Goal: Task Accomplishment & Management: Manage account settings

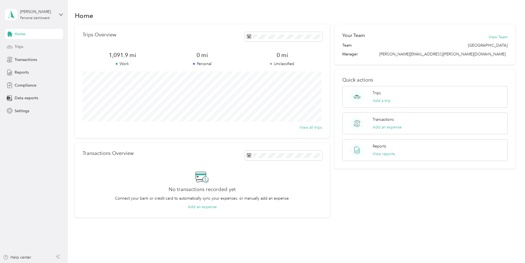
click at [27, 48] on div "Trips" at bounding box center [34, 47] width 58 height 10
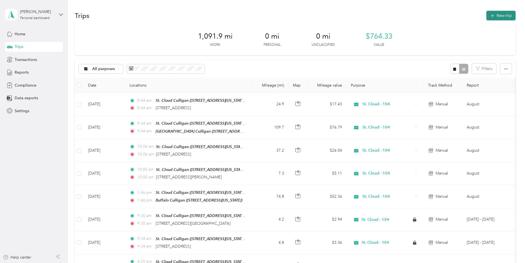
click at [508, 17] on button "New trip" at bounding box center [500, 16] width 29 height 10
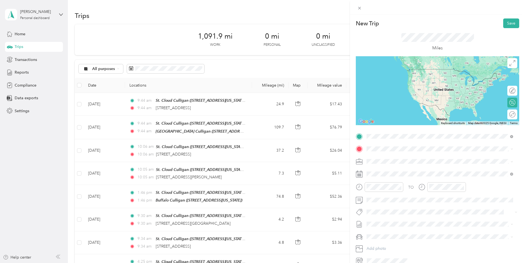
click at [396, 157] on strong "St. Cloud Culligan" at bounding box center [412, 159] width 33 height 5
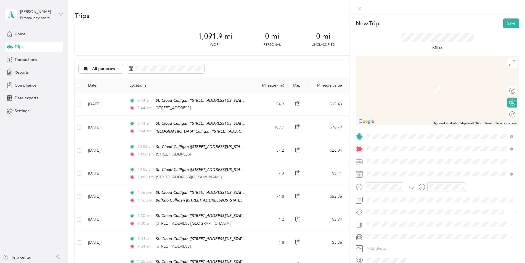
click at [385, 171] on span "[STREET_ADDRESS][US_STATE]" at bounding box center [404, 168] width 55 height 5
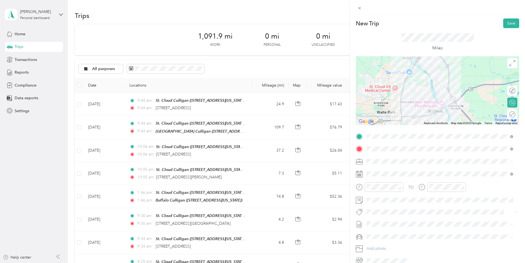
click at [391, 217] on span "St. Cloud - 104" at bounding box center [381, 219] width 26 height 5
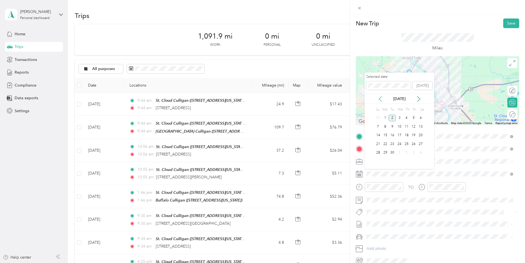
click at [381, 100] on icon at bounding box center [380, 99] width 6 height 6
click at [408, 153] on div "28" at bounding box center [406, 152] width 7 height 7
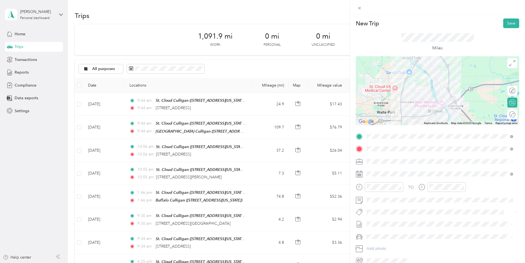
click at [376, 243] on span "August" at bounding box center [372, 243] width 12 height 6
click at [383, 249] on li "Ram 1500" at bounding box center [439, 247] width 150 height 10
click at [508, 114] on div "Round trip" at bounding box center [507, 115] width 16 height 6
click at [508, 114] on div at bounding box center [509, 115] width 12 height 6
click at [503, 26] on button "Save" at bounding box center [511, 23] width 16 height 10
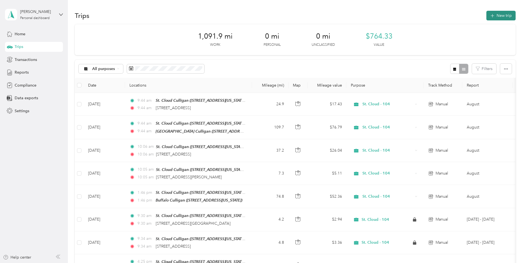
click at [493, 14] on button "New trip" at bounding box center [500, 16] width 29 height 10
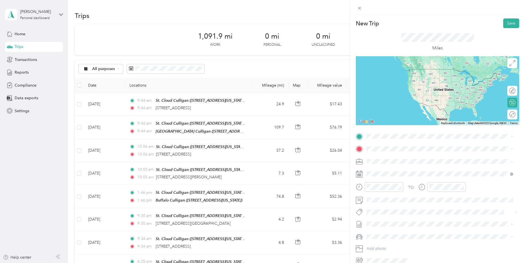
click at [402, 157] on strong "St. Cloud Culligan" at bounding box center [412, 158] width 33 height 5
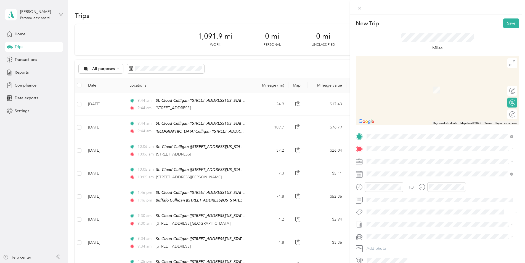
click at [402, 171] on span "[STREET_ADDRESS][US_STATE]" at bounding box center [404, 168] width 55 height 5
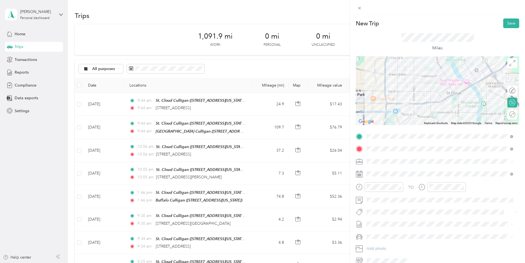
click at [394, 215] on li "St. Cloud - 104" at bounding box center [439, 220] width 150 height 10
click at [386, 177] on span at bounding box center [441, 174] width 154 height 9
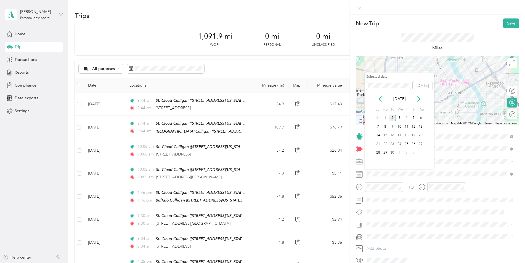
click at [383, 98] on div "[DATE]" at bounding box center [398, 99] width 69 height 6
drag, startPoint x: 381, startPoint y: 99, endPoint x: 386, endPoint y: 102, distance: 5.5
click at [381, 99] on icon at bounding box center [380, 99] width 6 height 6
click at [408, 151] on div "28" at bounding box center [406, 152] width 7 height 7
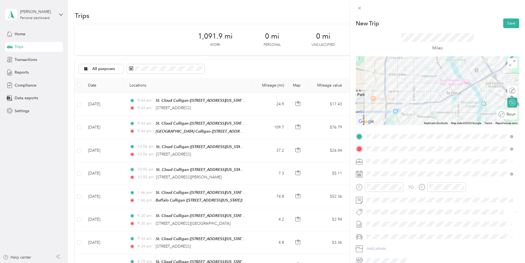
click at [507, 115] on div "Round trip" at bounding box center [506, 114] width 21 height 10
click at [507, 115] on div at bounding box center [509, 115] width 12 height 6
click at [389, 202] on span at bounding box center [441, 200] width 154 height 9
click at [373, 240] on span "August" at bounding box center [372, 243] width 12 height 6
click at [373, 247] on span "Ram 1500" at bounding box center [376, 246] width 17 height 5
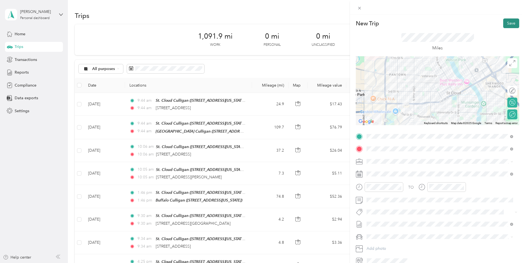
click at [508, 25] on button "Save" at bounding box center [511, 23] width 16 height 10
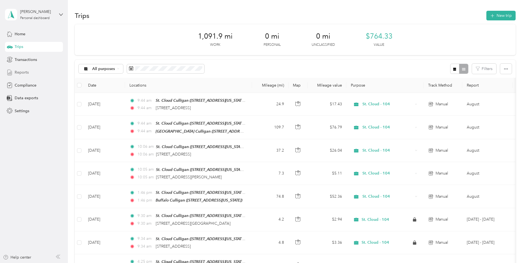
click at [30, 72] on div "Reports" at bounding box center [34, 73] width 58 height 10
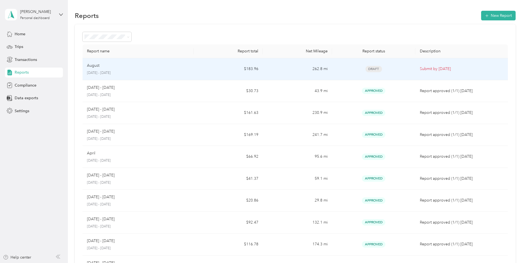
click at [180, 75] on p "[DATE] - [DATE]" at bounding box center [138, 73] width 102 height 5
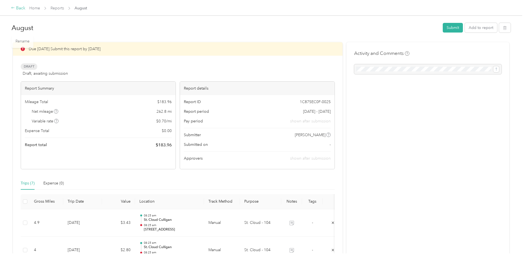
click at [21, 7] on div "Back" at bounding box center [18, 8] width 14 height 7
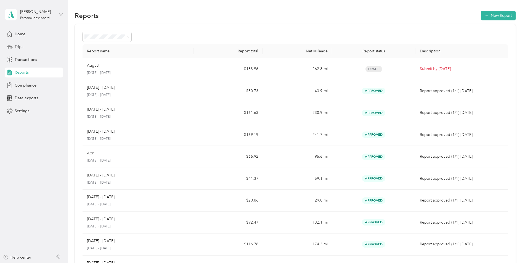
click at [54, 45] on div "Trips" at bounding box center [34, 47] width 58 height 10
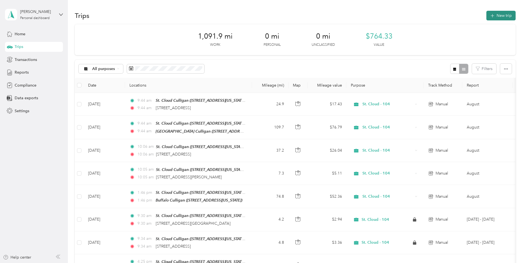
click at [500, 13] on button "New trip" at bounding box center [500, 16] width 29 height 10
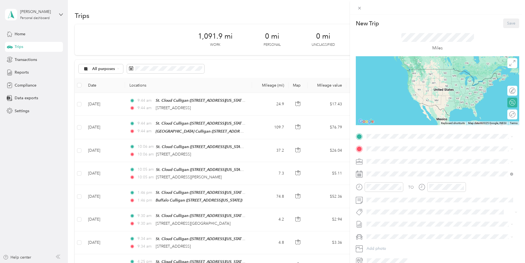
click at [416, 161] on div "TEAM St. Cloud Culligan" at bounding box center [404, 158] width 55 height 7
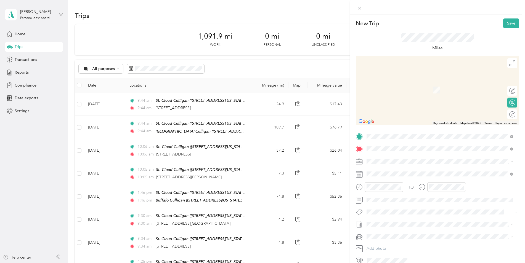
click at [394, 171] on span "[STREET_ADDRESS][US_STATE]" at bounding box center [404, 168] width 55 height 5
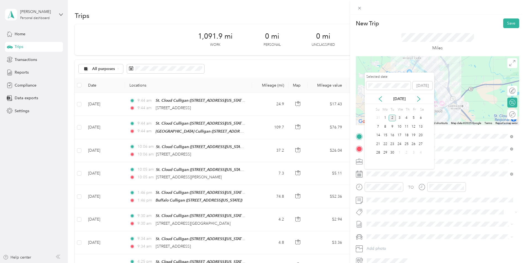
click at [380, 96] on div "[DATE]" at bounding box center [398, 99] width 69 height 10
click at [382, 100] on icon at bounding box center [380, 99] width 6 height 6
click at [409, 155] on div "28" at bounding box center [406, 152] width 7 height 7
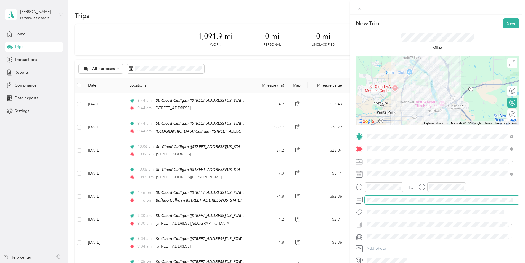
click at [383, 203] on span at bounding box center [441, 200] width 154 height 9
click at [384, 241] on span "August Draft" at bounding box center [439, 242] width 143 height 5
click at [381, 254] on span "Toyota 4Runner" at bounding box center [382, 255] width 28 height 5
click at [389, 246] on div "Ram 1500" at bounding box center [439, 247] width 143 height 6
click at [389, 248] on button "Add photo" at bounding box center [441, 249] width 154 height 8
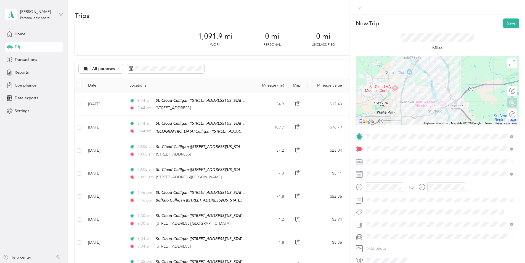
click at [509, 116] on icon at bounding box center [512, 114] width 6 height 6
click at [509, 116] on div at bounding box center [509, 115] width 12 height 6
click at [17, 35] on div "New Trip Save This trip cannot be edited because it is either under review, app…" at bounding box center [262, 131] width 525 height 263
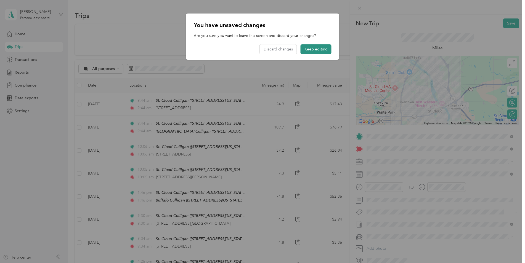
click at [329, 52] on button "Keep editing" at bounding box center [315, 49] width 31 height 10
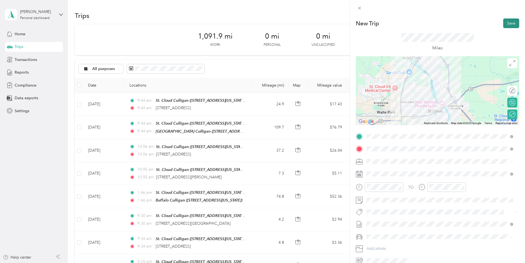
click at [506, 25] on button "Save" at bounding box center [511, 23] width 16 height 10
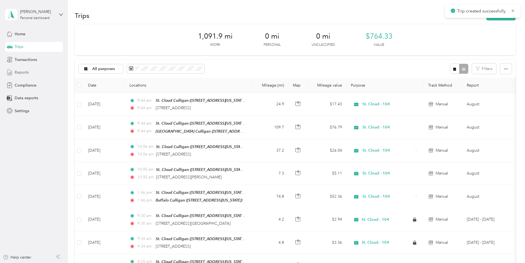
click at [23, 72] on span "Reports" at bounding box center [22, 72] width 14 height 6
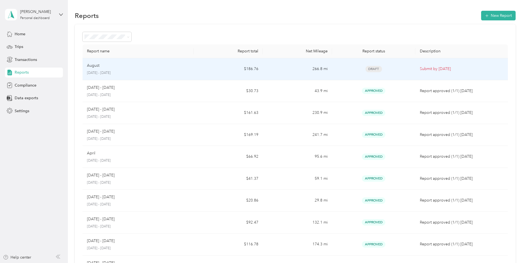
click at [351, 79] on td "Draft" at bounding box center [373, 69] width 83 height 22
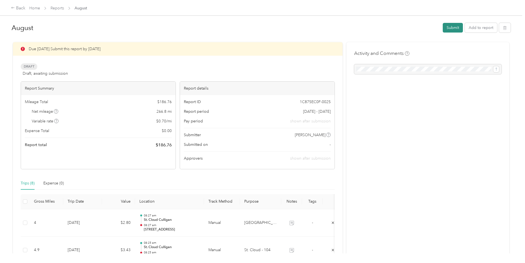
click at [449, 24] on button "Submit" at bounding box center [452, 28] width 20 height 10
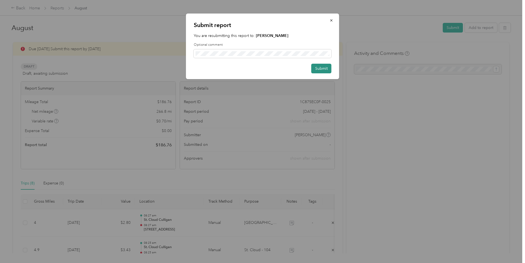
click at [321, 68] on button "Submit" at bounding box center [321, 69] width 20 height 10
